Goal: Check status: Check status

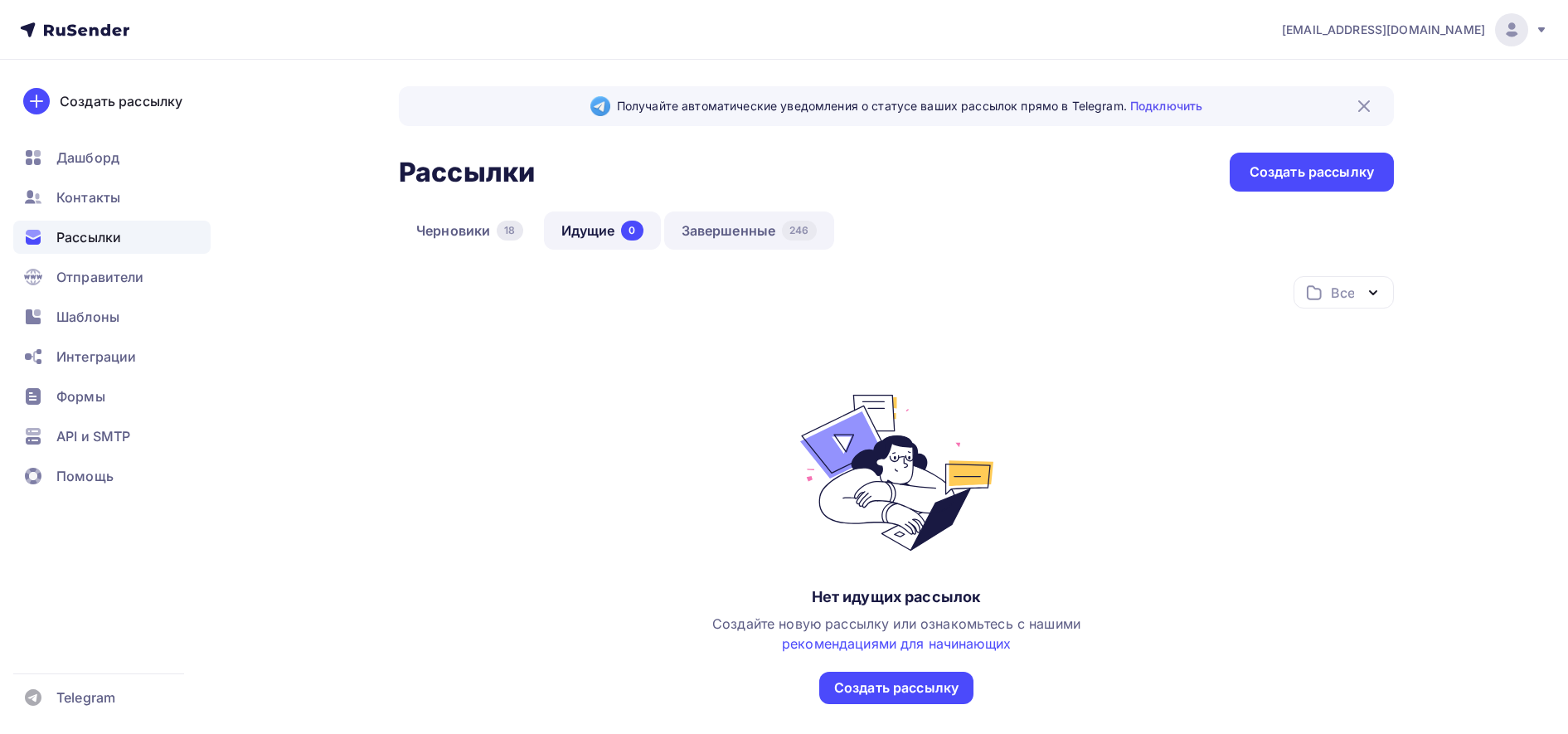
click at [718, 230] on link "Завершенные 246" at bounding box center [749, 231] width 170 height 38
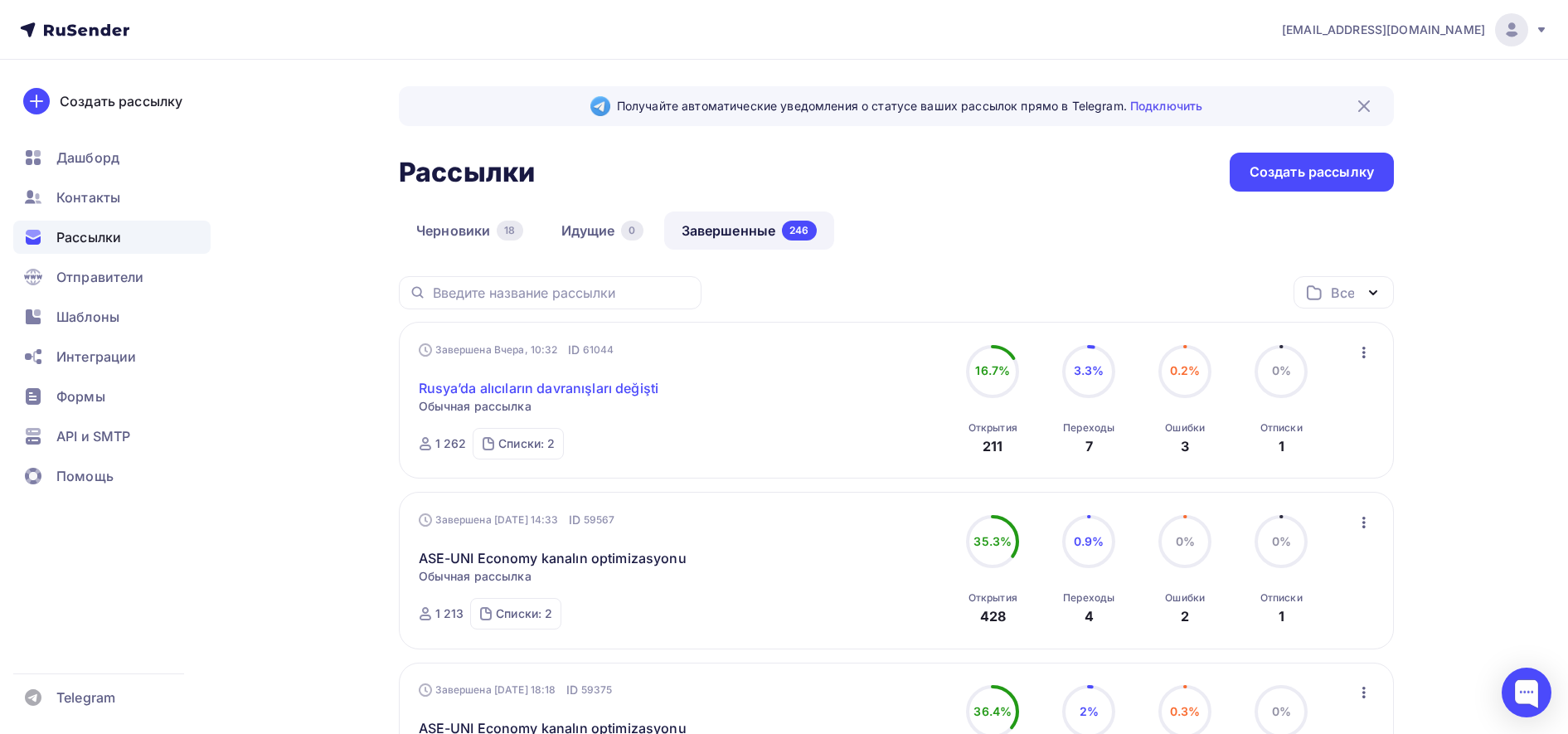
click at [618, 392] on link "Rusya’da alıcıların davranışları değişti" at bounding box center [539, 387] width 240 height 20
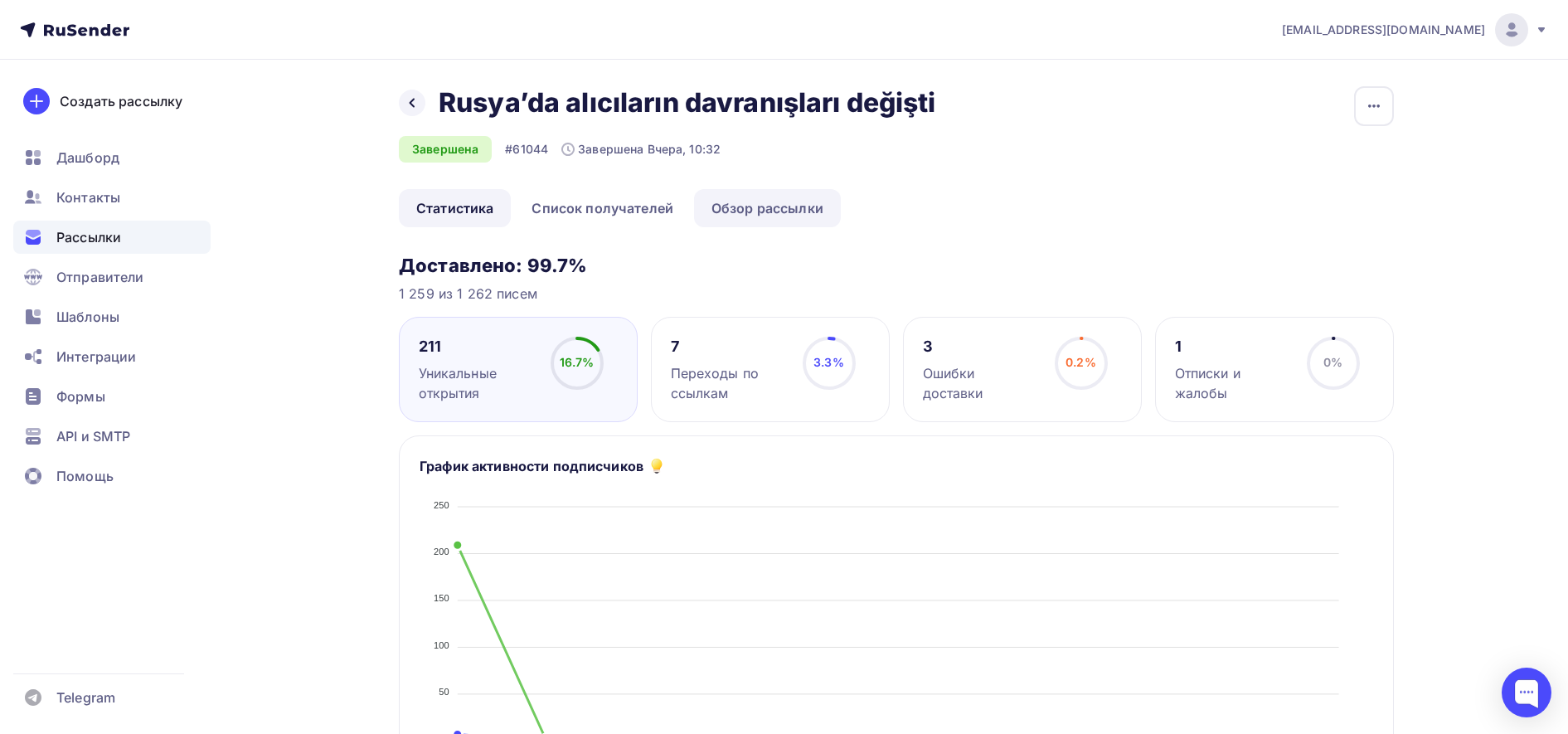
click at [776, 227] on link "Обзор рассылки" at bounding box center [768, 208] width 147 height 38
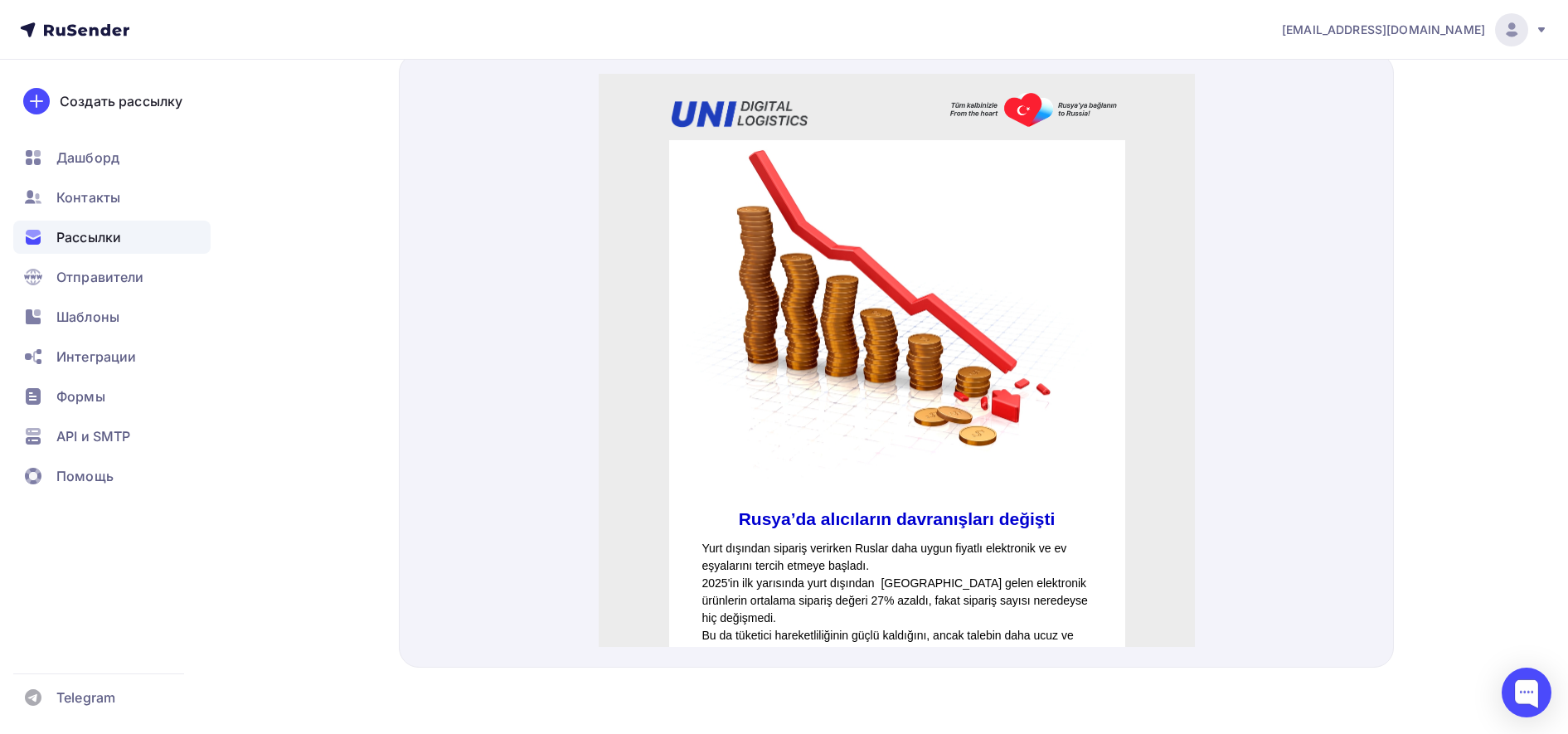
drag, startPoint x: 1188, startPoint y: 290, endPoint x: 1808, endPoint y: 195, distance: 627.2
